Goal: Task Accomplishment & Management: Manage account settings

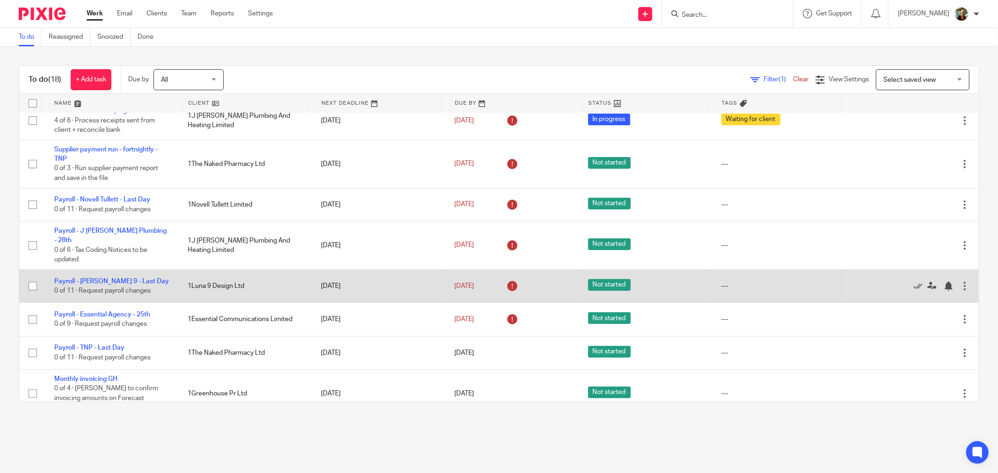
scroll to position [104, 0]
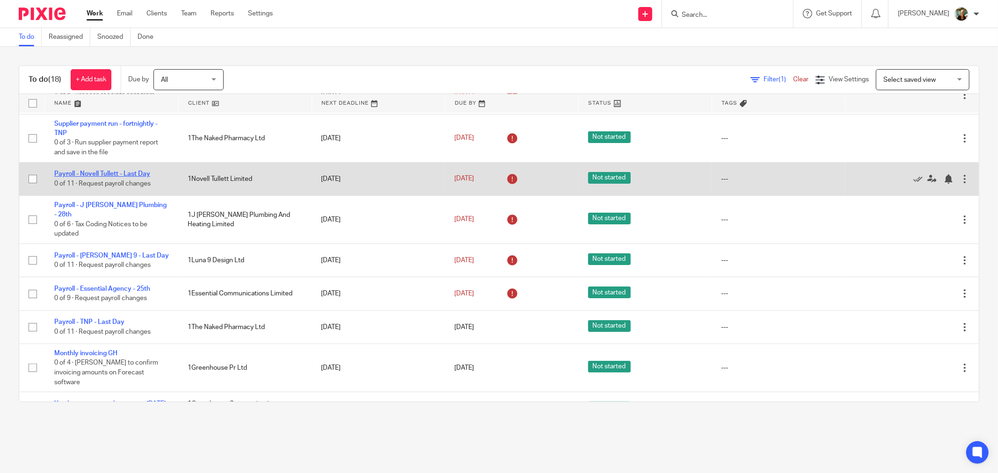
click at [133, 175] on link "Payroll - Novell Tullett - Last Day" at bounding box center [102, 174] width 96 height 7
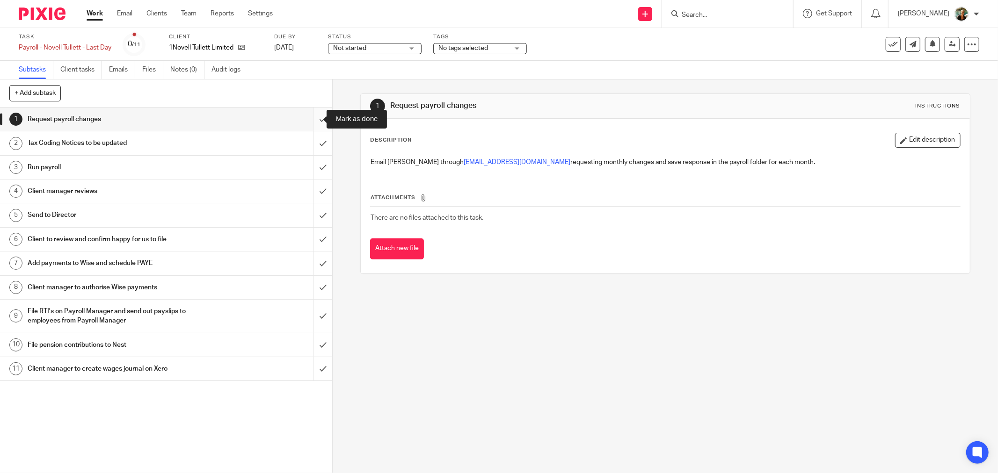
click at [306, 124] on input "submit" at bounding box center [166, 119] width 332 height 23
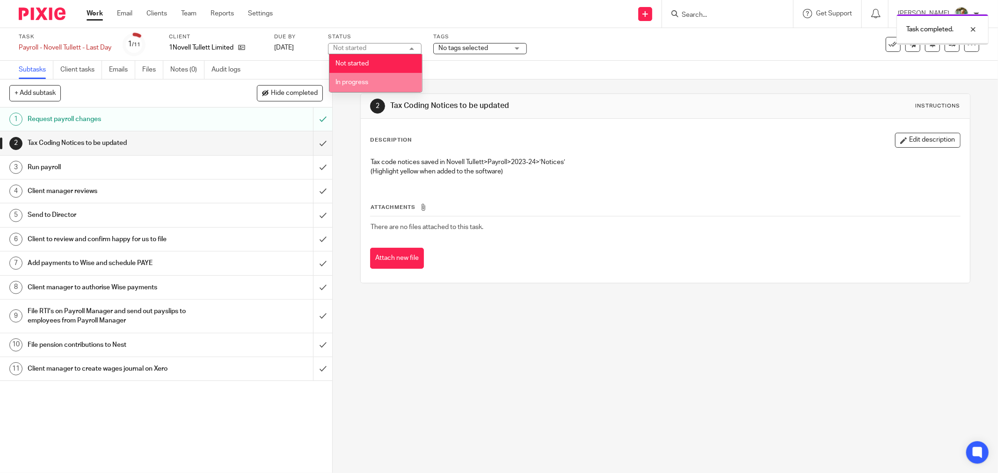
click at [390, 80] on li "In progress" at bounding box center [375, 82] width 93 height 19
click at [472, 51] on span "No tags selected" at bounding box center [463, 48] width 50 height 7
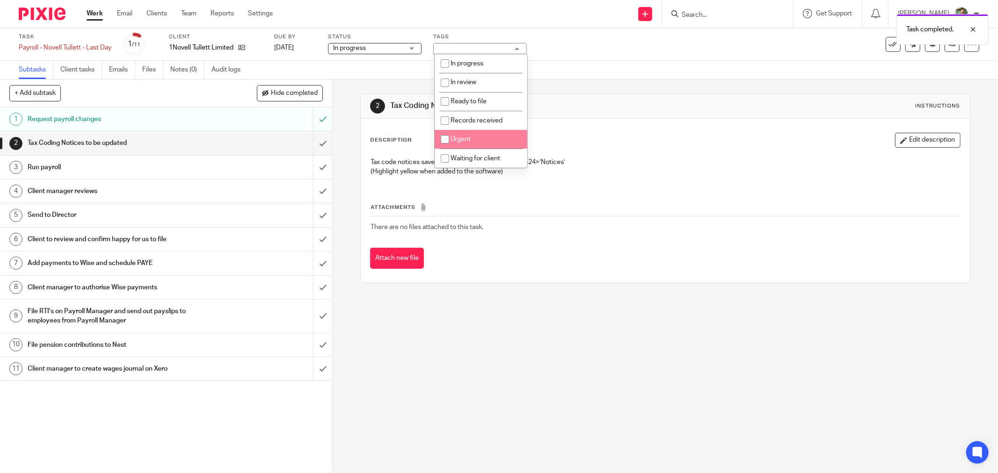
click at [475, 162] on li "Waiting for client" at bounding box center [481, 158] width 93 height 19
checkbox input "true"
click at [89, 15] on link "Work" at bounding box center [95, 13] width 16 height 9
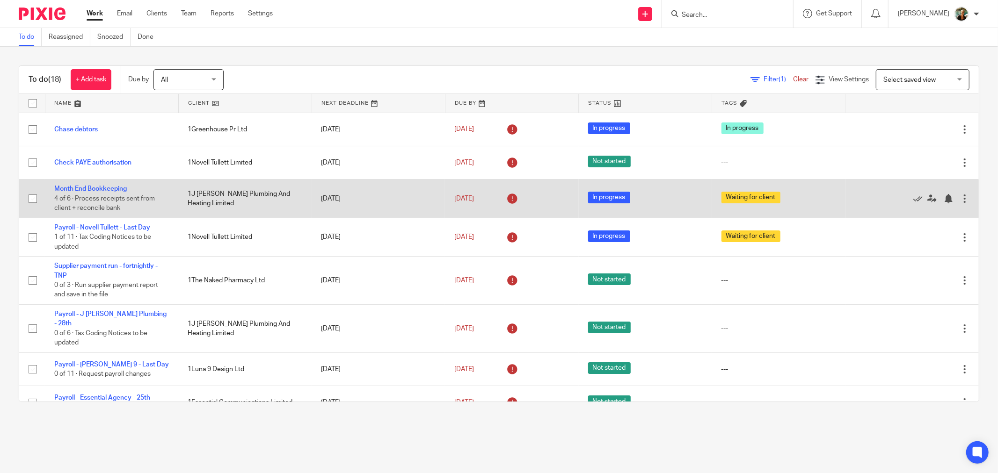
scroll to position [52, 0]
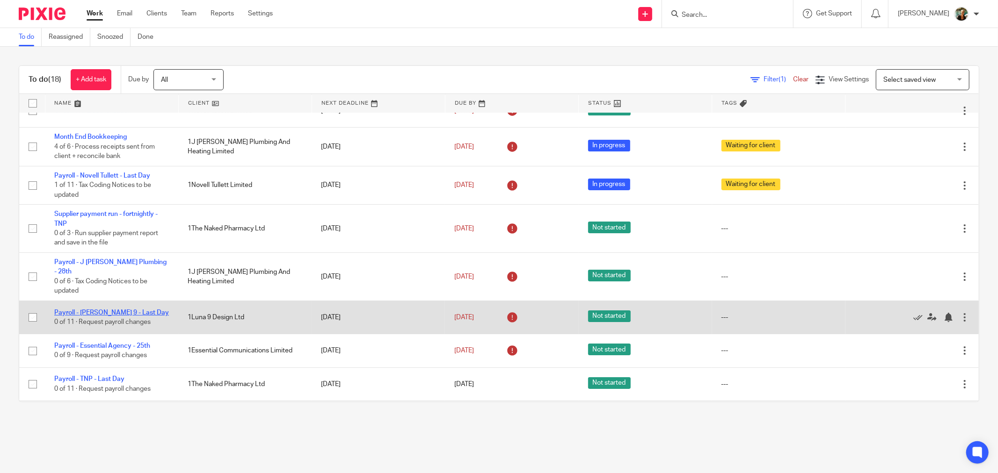
click at [127, 310] on link "Payroll - [PERSON_NAME] 9 - Last Day" at bounding box center [111, 313] width 115 height 7
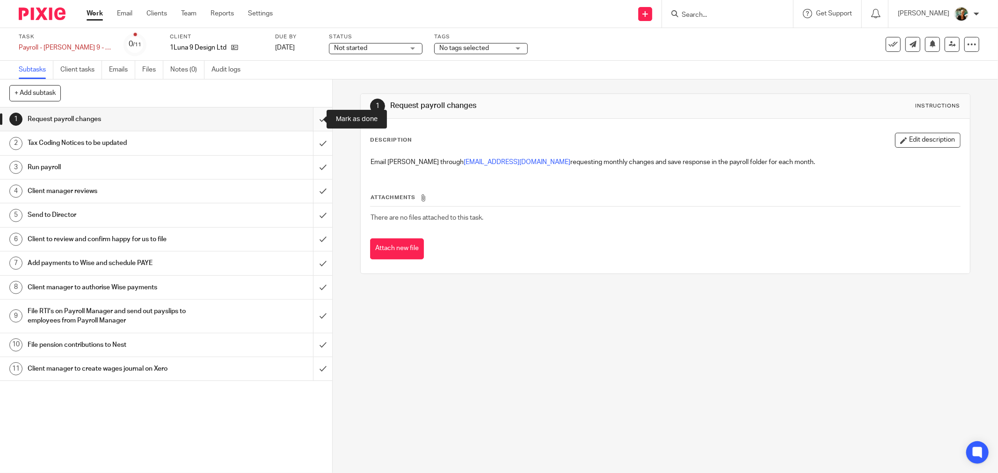
click at [307, 120] on input "submit" at bounding box center [166, 119] width 332 height 23
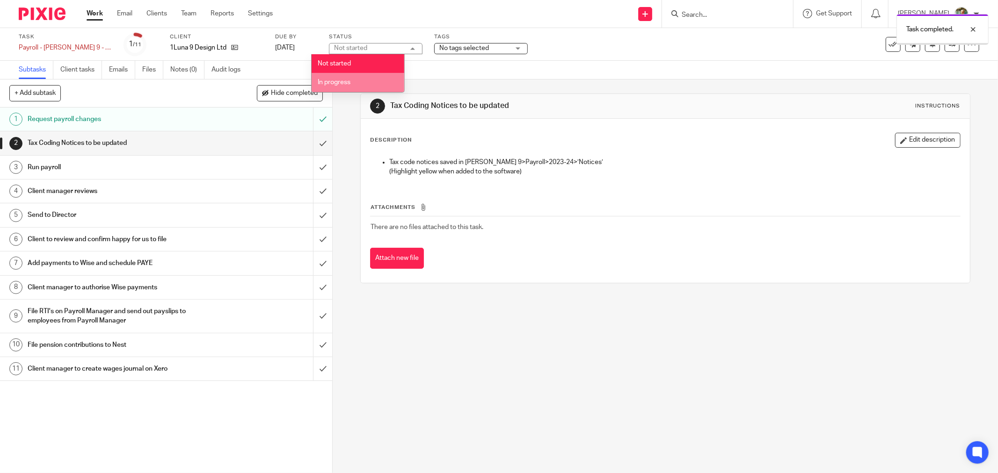
click at [357, 89] on li "In progress" at bounding box center [358, 82] width 93 height 19
click at [482, 38] on label "Tags" at bounding box center [481, 36] width 94 height 7
click at [484, 44] on span "No tags selected" at bounding box center [474, 49] width 70 height 10
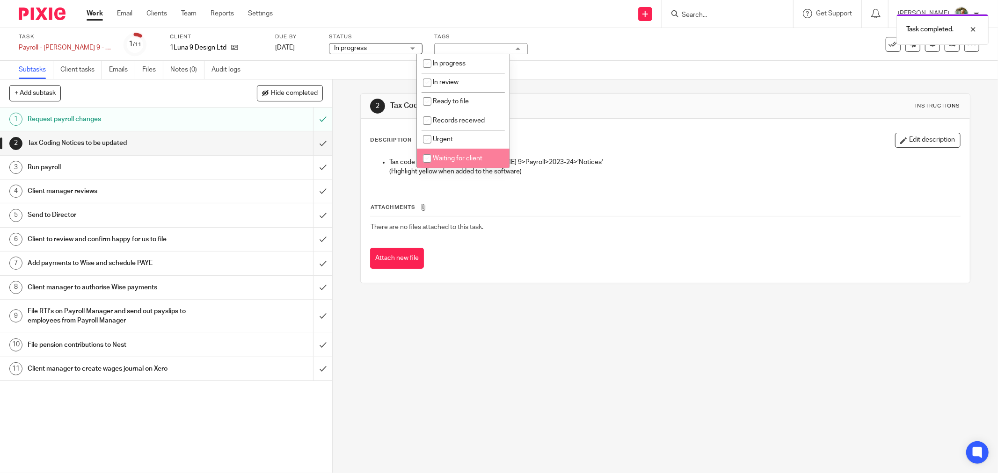
click at [477, 160] on span "Waiting for client" at bounding box center [458, 158] width 50 height 7
checkbox input "true"
click at [601, 109] on h1 "Tax Coding Notices to be updated" at bounding box center [537, 106] width 295 height 10
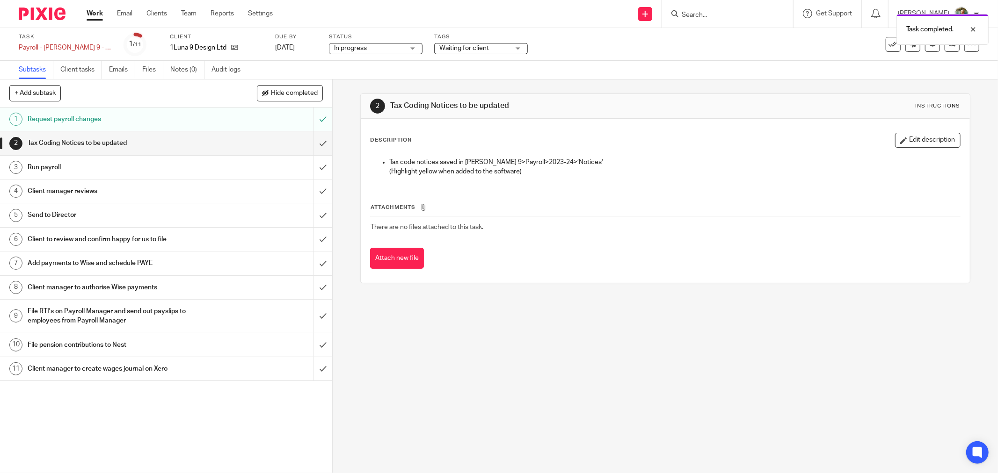
click at [96, 15] on link "Work" at bounding box center [95, 13] width 16 height 9
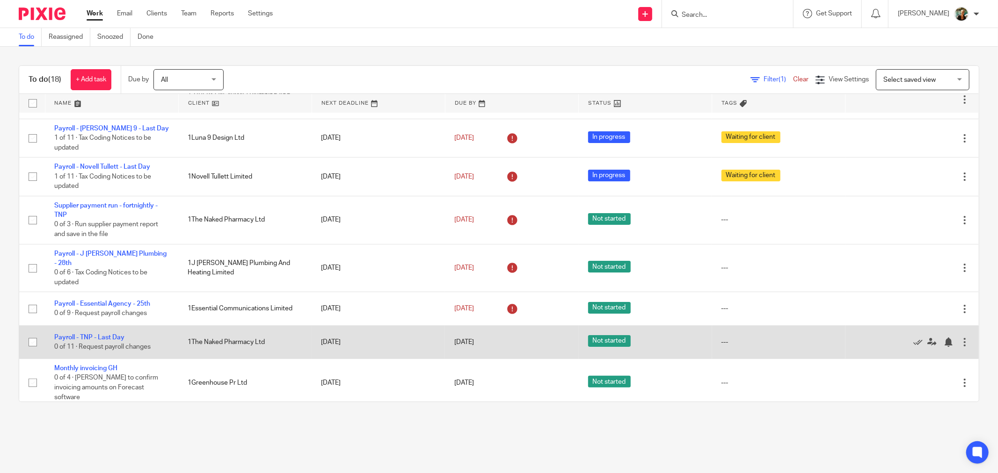
scroll to position [104, 0]
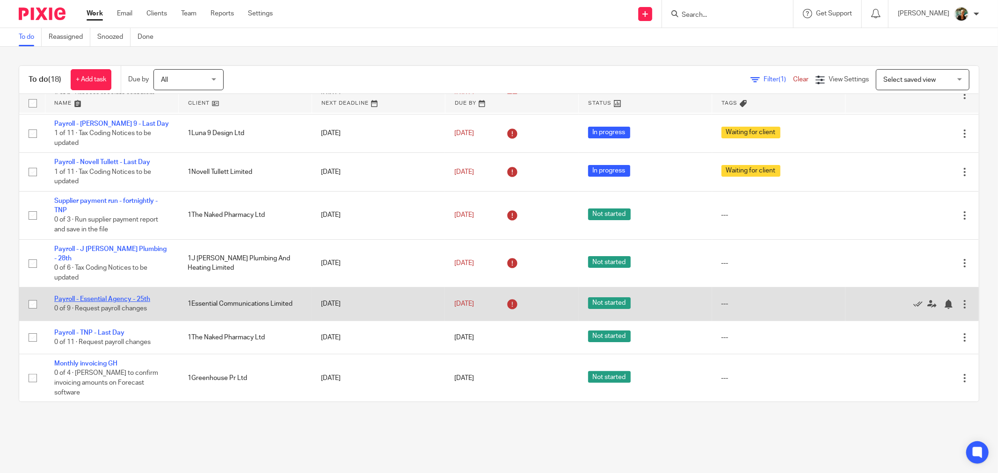
click at [138, 296] on link "Payroll - Essential Agency - 25th" at bounding box center [102, 299] width 96 height 7
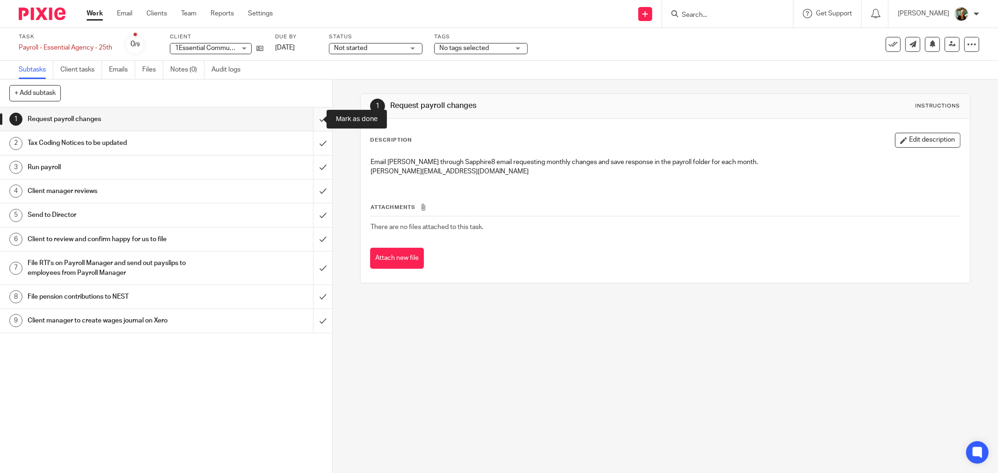
click at [310, 117] on input "submit" at bounding box center [166, 119] width 332 height 23
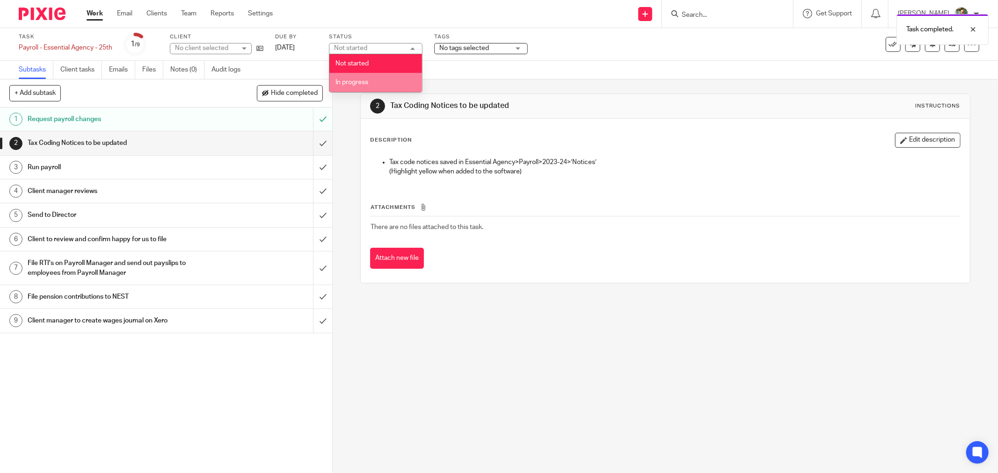
click at [390, 85] on li "In progress" at bounding box center [375, 82] width 93 height 19
click at [475, 48] on span "No tags selected" at bounding box center [464, 48] width 50 height 7
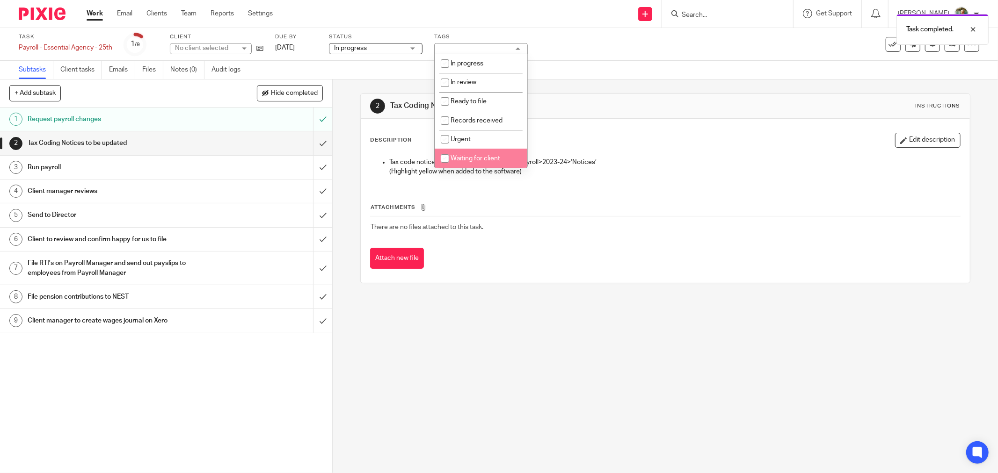
click at [475, 155] on li "Waiting for client" at bounding box center [481, 158] width 93 height 19
checkbox input "true"
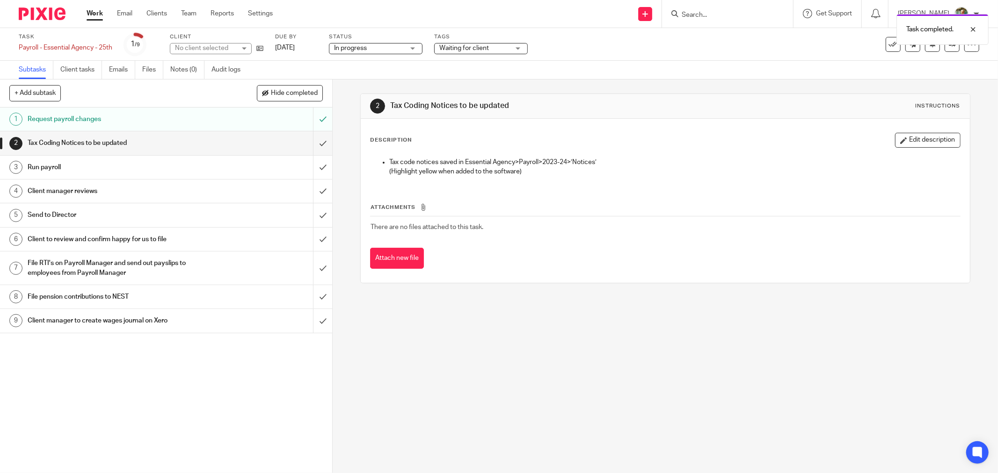
click at [95, 11] on link "Work" at bounding box center [95, 13] width 16 height 9
